Goal: Information Seeking & Learning: Learn about a topic

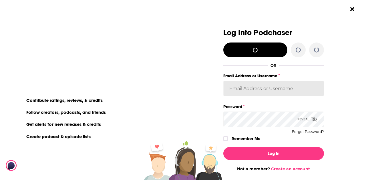
type input "[EMAIL_ADDRESS][DOMAIN_NAME]"
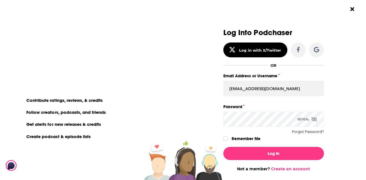
click at [273, 165] on div "Log In Not a member? Create an account" at bounding box center [273, 157] width 101 height 29
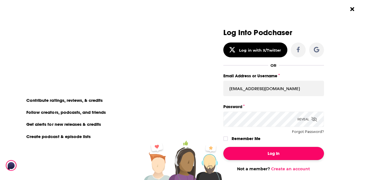
click at [270, 159] on button "Log In" at bounding box center [273, 153] width 101 height 13
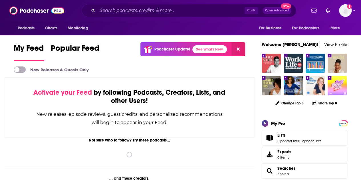
click at [142, 2] on div "Podcasts Charts Monitoring Ctrl K Open Advanced New For Business For Podcasters…" at bounding box center [180, 10] width 361 height 21
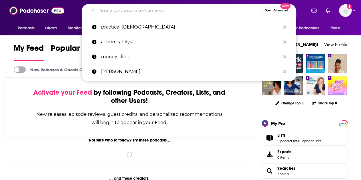
click at [140, 13] on input "Search podcasts, credits, & more..." at bounding box center [179, 10] width 165 height 9
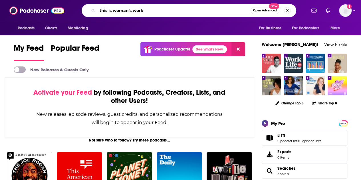
type input "this is woman's work"
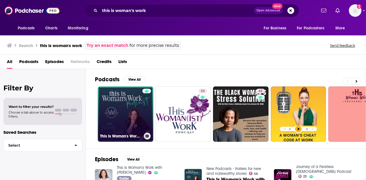
click at [121, 115] on link "This Is Woman's Work with [PERSON_NAME]" at bounding box center [125, 114] width 55 height 55
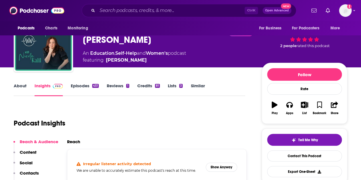
scroll to position [34, 0]
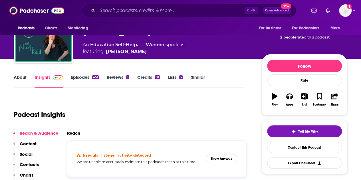
click at [44, 78] on link "Insights" at bounding box center [49, 81] width 28 height 13
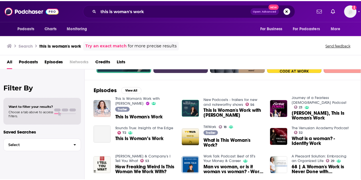
scroll to position [69, 0]
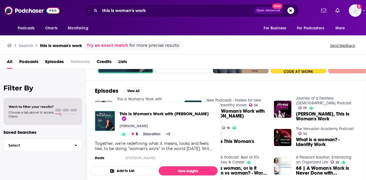
click at [155, 97] on link "This Is Woman's Work with [PERSON_NAME]" at bounding box center [139, 102] width 45 height 10
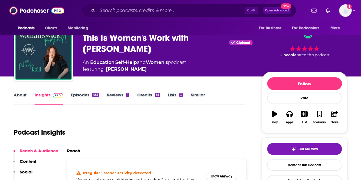
scroll to position [61, 0]
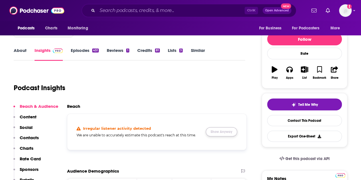
click at [227, 133] on button "Show Anyway" at bounding box center [221, 131] width 31 height 9
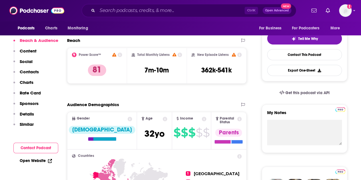
scroll to position [2, 0]
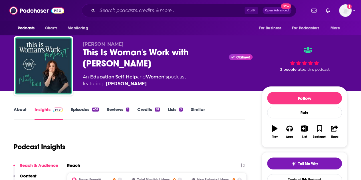
click at [19, 110] on link "About" at bounding box center [20, 113] width 13 height 13
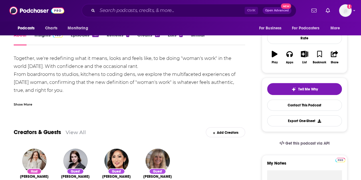
scroll to position [50, 0]
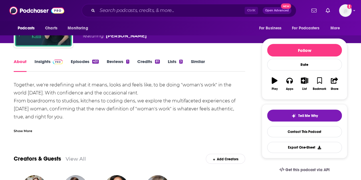
click at [45, 64] on link "Insights" at bounding box center [49, 65] width 28 height 13
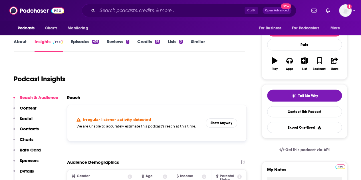
scroll to position [72, 0]
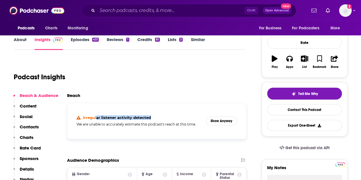
drag, startPoint x: 154, startPoint y: 119, endPoint x: 96, endPoint y: 113, distance: 58.9
click at [96, 113] on div "Irregular listener activity detected We are unable to accurately estimate this …" at bounding box center [157, 121] width 170 height 27
click at [171, 129] on div "Irregular listener activity detected We are unable to accurately estimate this …" at bounding box center [157, 121] width 170 height 27
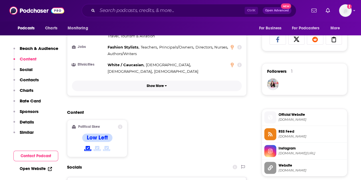
scroll to position [389, 0]
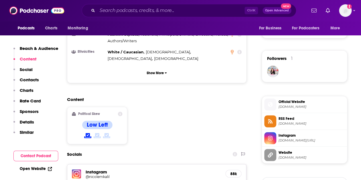
click at [94, 121] on h4 "Low Left" at bounding box center [97, 124] width 21 height 7
click at [117, 112] on div "Political Skew" at bounding box center [97, 114] width 51 height 5
click at [121, 112] on icon at bounding box center [120, 114] width 5 height 5
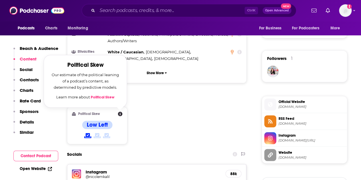
click at [132, 97] on div "Content Political Skew Political Skew Our estimate of the political leaning of …" at bounding box center [157, 123] width 180 height 52
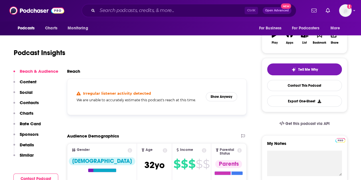
scroll to position [97, 0]
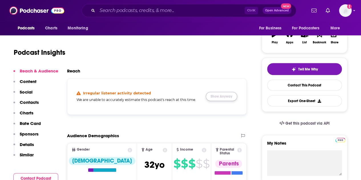
click at [221, 93] on button "Show Anyway" at bounding box center [221, 96] width 31 height 9
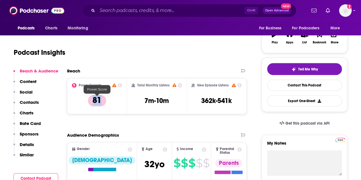
drag, startPoint x: 105, startPoint y: 103, endPoint x: 87, endPoint y: 103, distance: 18.0
click at [87, 103] on div "Power Score™ 81" at bounding box center [97, 96] width 50 height 26
click at [119, 85] on icon at bounding box center [120, 85] width 5 height 5
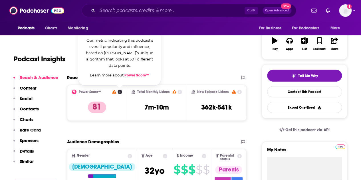
scroll to position [87, 0]
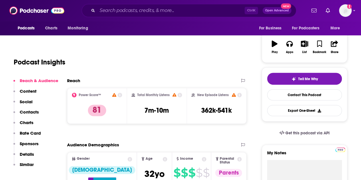
click at [115, 116] on div "Power Score™ 81" at bounding box center [97, 106] width 50 height 26
drag, startPoint x: 219, startPoint y: 114, endPoint x: 198, endPoint y: 113, distance: 20.9
click at [198, 113] on div "New Episode Listens 362k-541k" at bounding box center [217, 106] width 50 height 26
copy h3 "362k-541k"
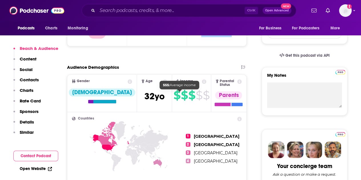
scroll to position [100, 0]
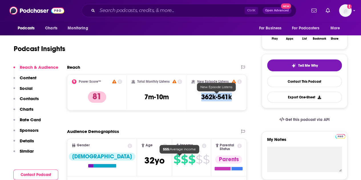
click at [207, 96] on h3 "362k-541k" at bounding box center [216, 97] width 31 height 9
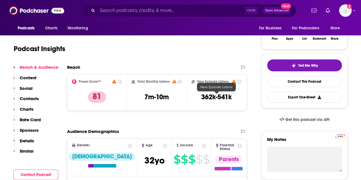
click at [205, 99] on h3 "362k-541k" at bounding box center [216, 97] width 31 height 9
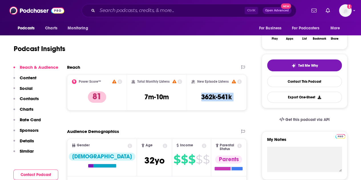
click at [233, 99] on div "New Episode Listens 362k-541k" at bounding box center [217, 92] width 50 height 26
click at [211, 101] on div "New Episode Listens 362k-541k" at bounding box center [217, 92] width 50 height 26
click at [201, 95] on div "New Episode Listens 362k-541k" at bounding box center [217, 92] width 50 height 26
click at [234, 105] on div "New Episode Listens 362k-541k" at bounding box center [217, 92] width 50 height 26
click at [214, 105] on div "New Episode Listens 362k-541k" at bounding box center [217, 92] width 50 height 26
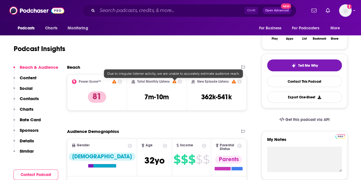
click at [175, 81] on icon at bounding box center [175, 82] width 4 height 4
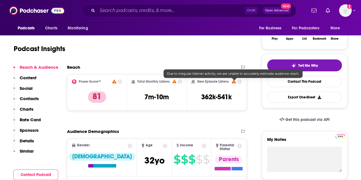
click at [234, 82] on icon at bounding box center [234, 82] width 4 height 4
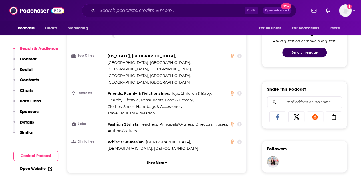
scroll to position [298, 0]
click at [235, 140] on div at bounding box center [236, 142] width 11 height 5
click at [233, 140] on icon at bounding box center [232, 142] width 3 height 5
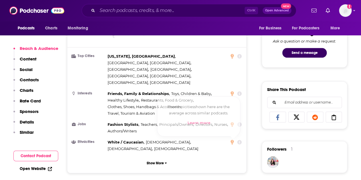
click at [240, 140] on icon at bounding box center [239, 142] width 5 height 5
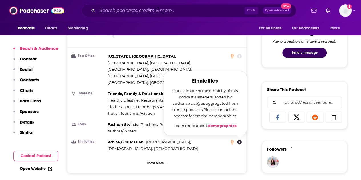
click at [215, 125] on div "Countries 1 [GEOGRAPHIC_DATA] 2 [GEOGRAPHIC_DATA] 3 [GEOGRAPHIC_DATA] 4 [GEOGRA…" at bounding box center [156, 76] width 179 height 194
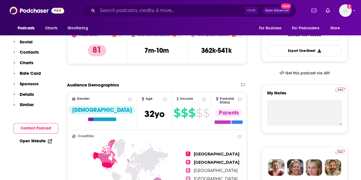
scroll to position [0, 0]
